Goal: Transaction & Acquisition: Purchase product/service

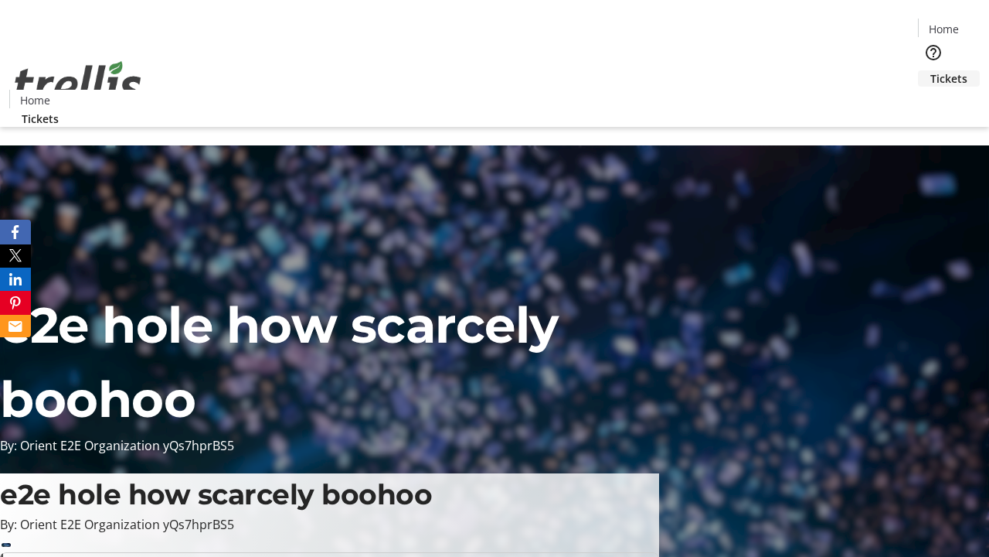
click at [931, 70] on span "Tickets" at bounding box center [949, 78] width 37 height 16
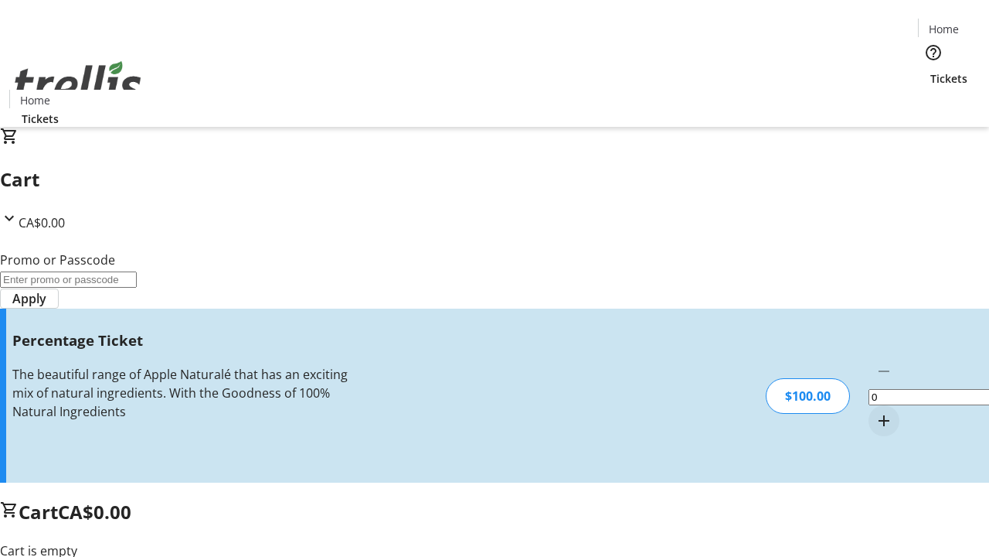
click at [875, 411] on mat-icon "Increment by one" at bounding box center [884, 420] width 19 height 19
type input "1"
type input "BAR"
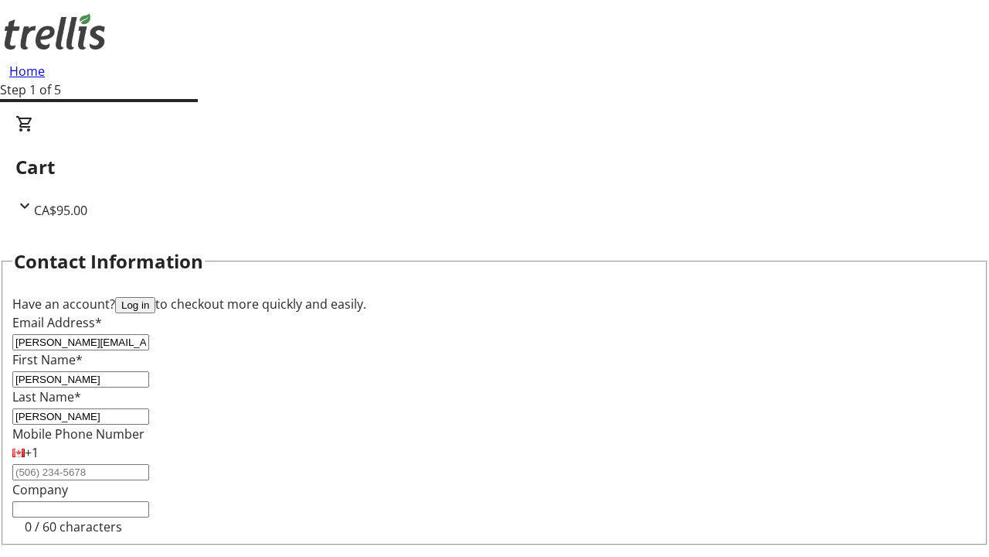
type input "[PERSON_NAME]"
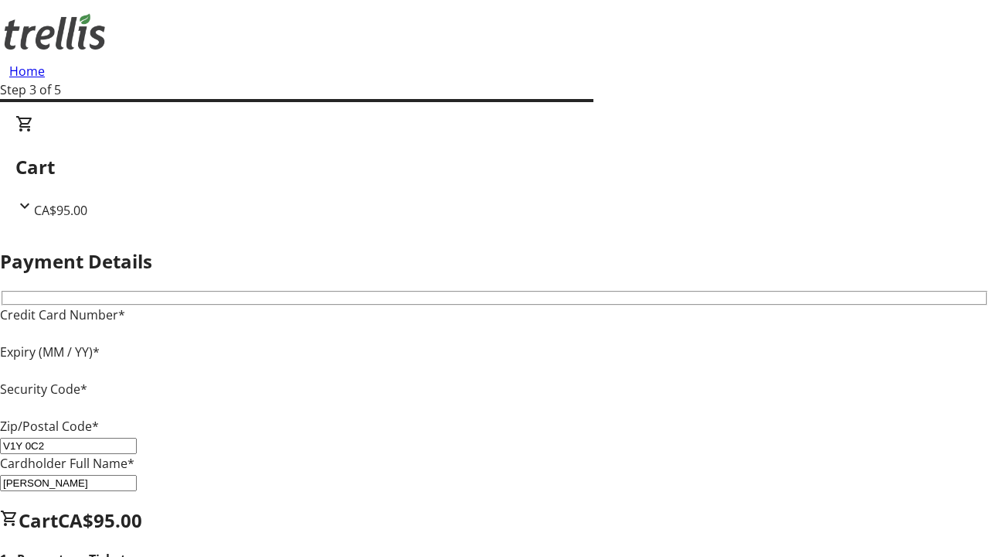
type input "V1Y 0C2"
